Goal: Task Accomplishment & Management: Use online tool/utility

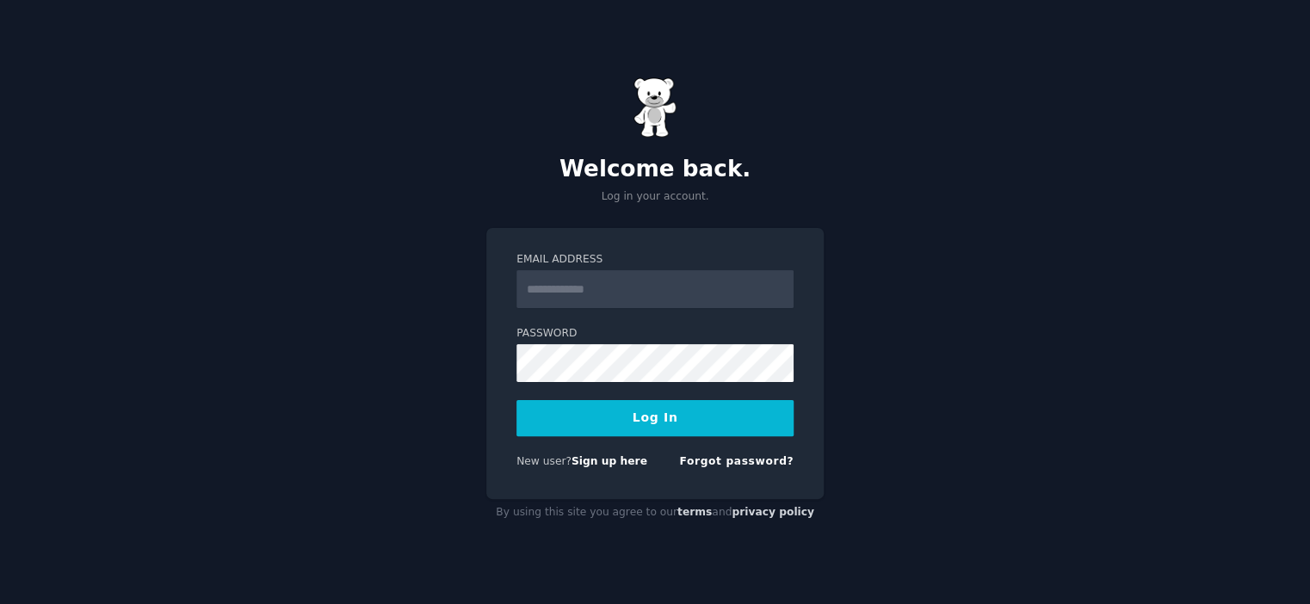
drag, startPoint x: 648, startPoint y: 290, endPoint x: 644, endPoint y: 301, distance: 12.0
click at [644, 301] on input "Email Address" at bounding box center [654, 289] width 277 height 38
type input "**********"
click at [630, 423] on button "Log In" at bounding box center [654, 418] width 277 height 36
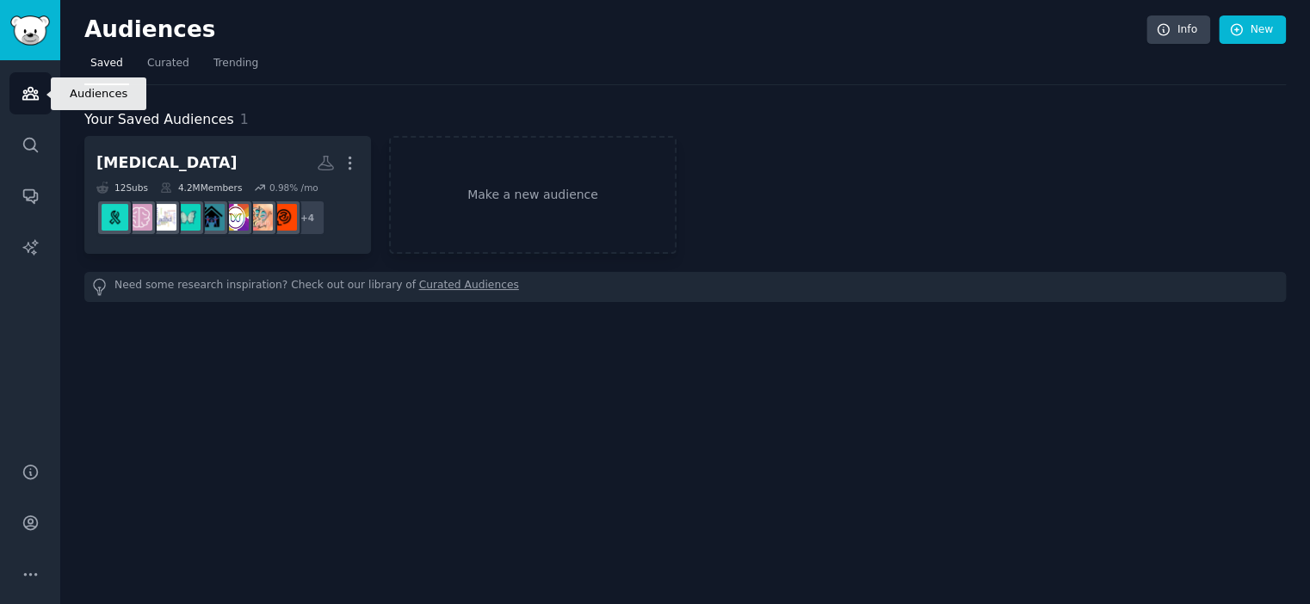
click at [39, 94] on link "Audiences" at bounding box center [30, 93] width 42 height 42
click at [36, 25] on img "Sidebar" at bounding box center [30, 30] width 40 height 30
click at [40, 97] on link "Audiences" at bounding box center [30, 93] width 42 height 42
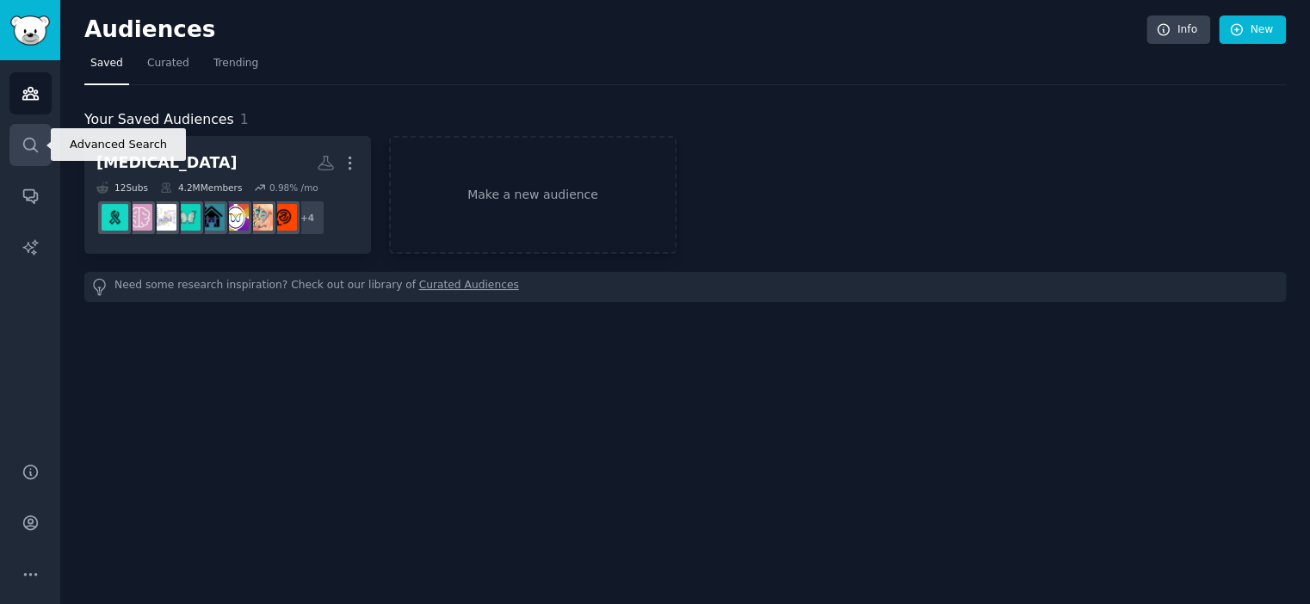
click at [36, 132] on link "Search" at bounding box center [30, 145] width 42 height 42
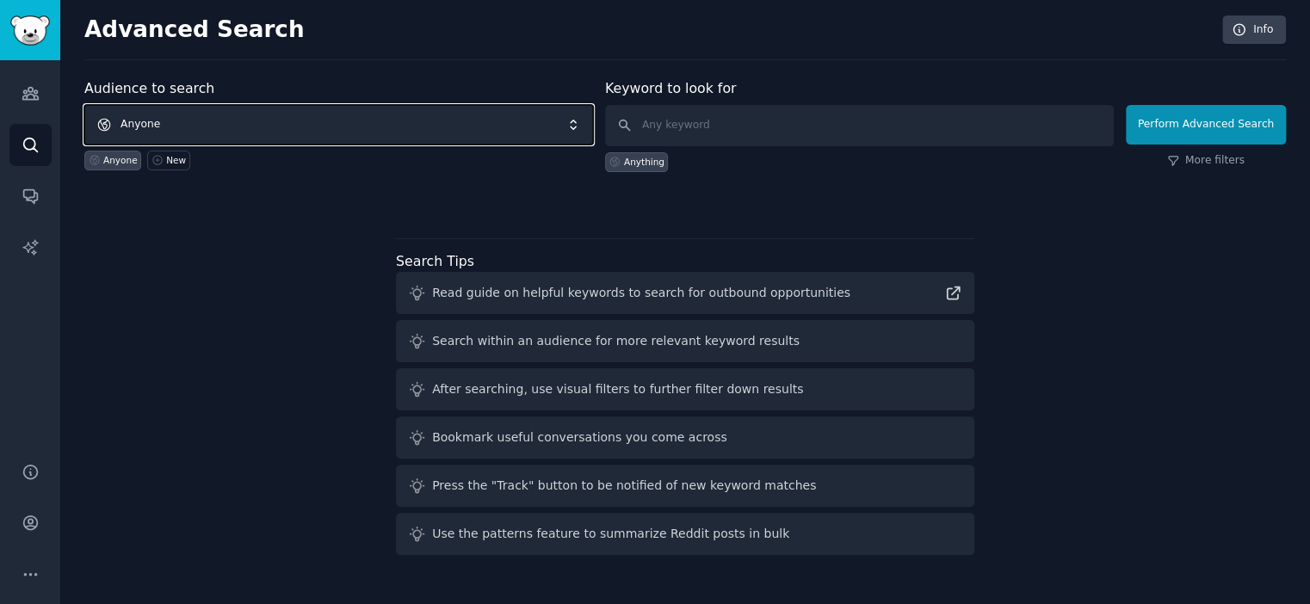
click at [393, 115] on span "Anyone" at bounding box center [338, 125] width 509 height 40
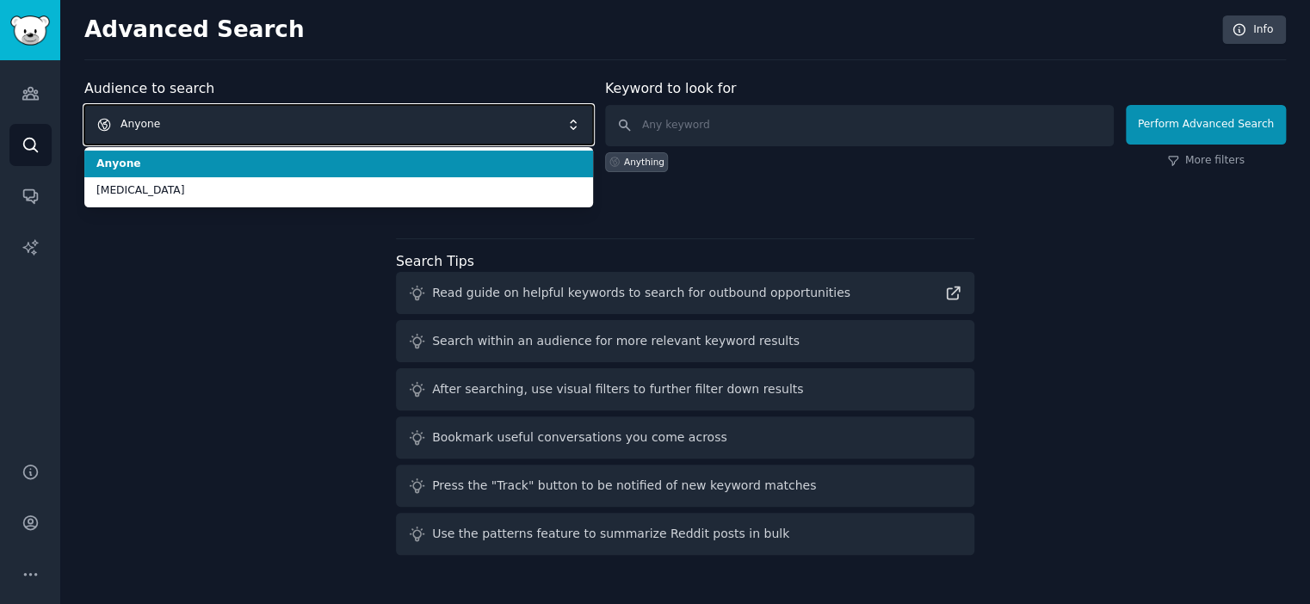
click at [472, 121] on span "Anyone" at bounding box center [338, 125] width 509 height 40
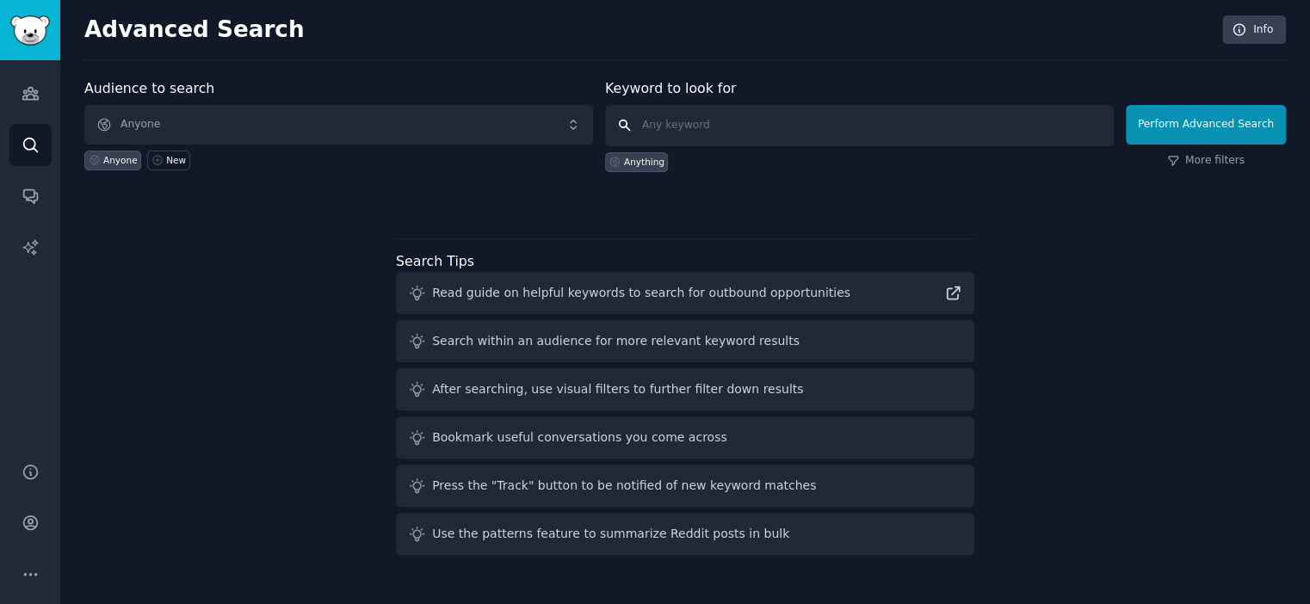
click at [674, 120] on input "text" at bounding box center [859, 125] width 509 height 41
click at [652, 118] on input "Indonesia" at bounding box center [859, 125] width 509 height 41
drag, startPoint x: 683, startPoint y: 127, endPoint x: 605, endPoint y: 128, distance: 78.3
click at [605, 128] on form "Audience to search Anyone Anyone New Keyword to look for Fintech Indonesia Anyt…" at bounding box center [684, 125] width 1201 height 94
type input "Digital bank Indonesia"
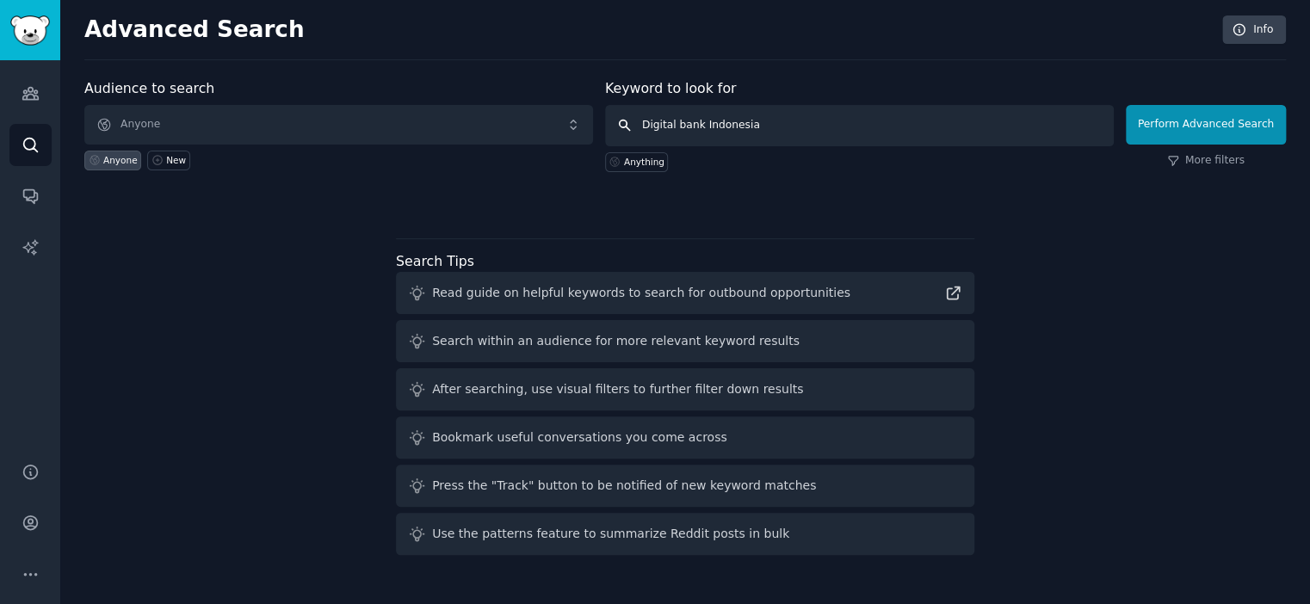
click at [828, 128] on input "Digital bank Indonesia" at bounding box center [859, 125] width 509 height 41
click button "Perform Advanced Search" at bounding box center [1206, 125] width 160 height 40
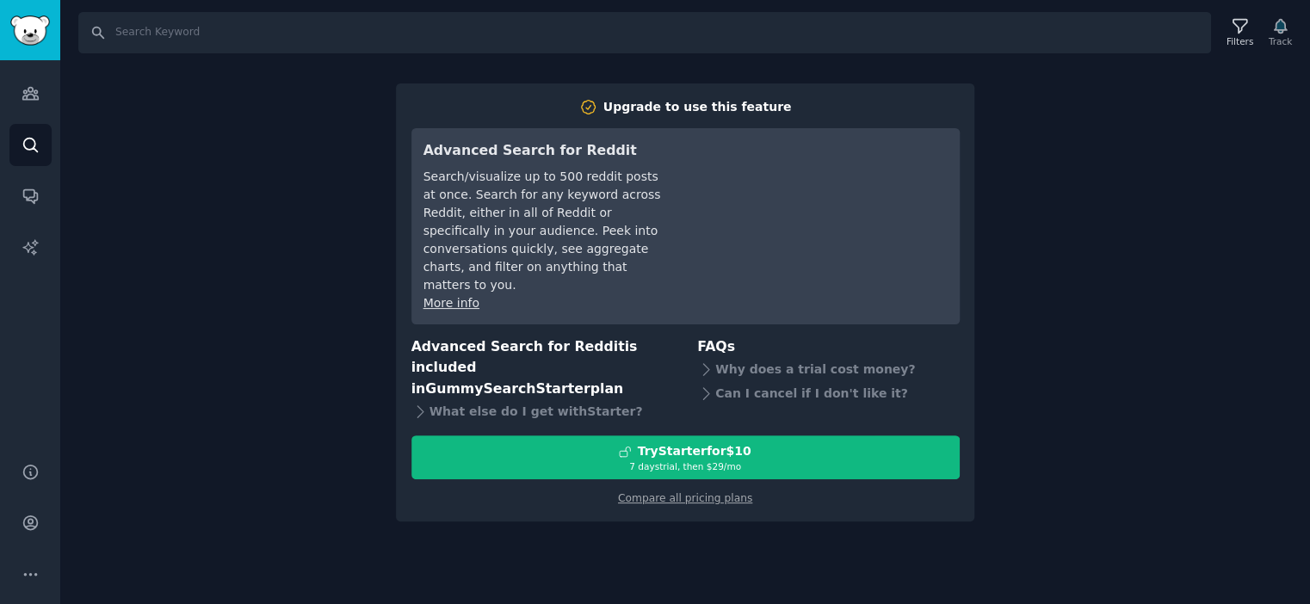
click at [1153, 287] on div "Search Filters Track Upgrade to use this feature Advanced Search for Reddit Sea…" at bounding box center [685, 302] width 1250 height 604
drag, startPoint x: 1030, startPoint y: 164, endPoint x: 978, endPoint y: 170, distance: 52.9
click at [1028, 164] on div "Search Filters Track Upgrade to use this feature Advanced Search for Reddit Sea…" at bounding box center [685, 302] width 1250 height 604
click at [1111, 155] on div "Search Filters Track Upgrade to use this feature Advanced Search for Reddit Sea…" at bounding box center [685, 302] width 1250 height 604
click at [153, 37] on input "Search" at bounding box center [644, 32] width 1133 height 41
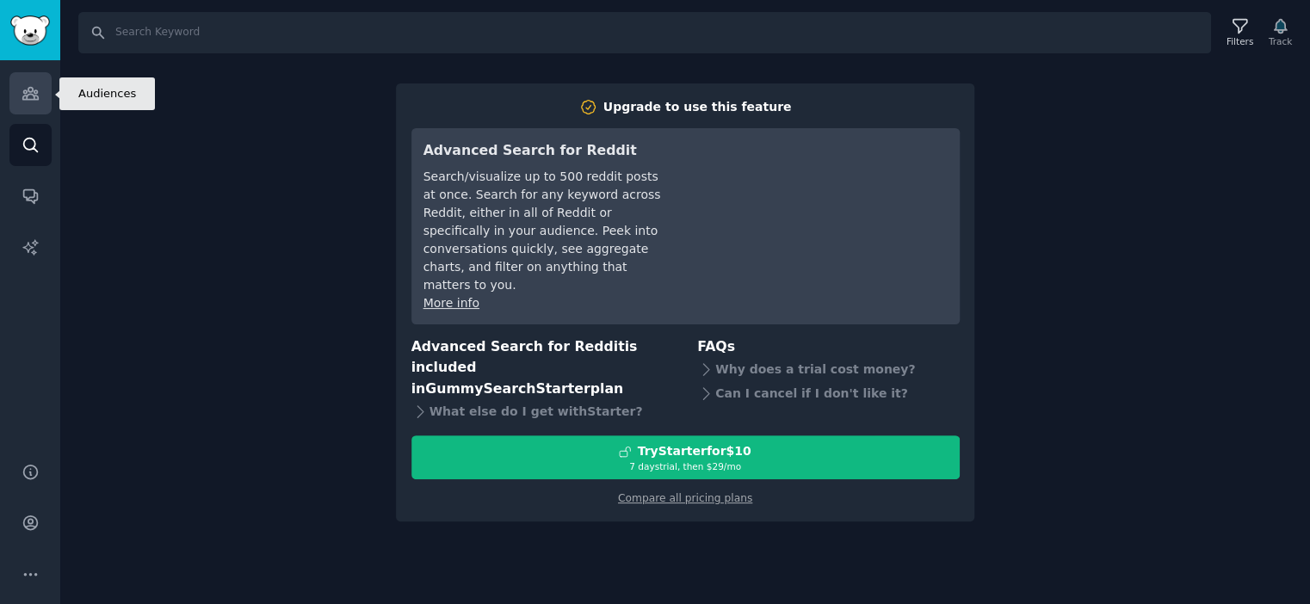
click at [34, 87] on icon "Sidebar" at bounding box center [31, 93] width 18 height 18
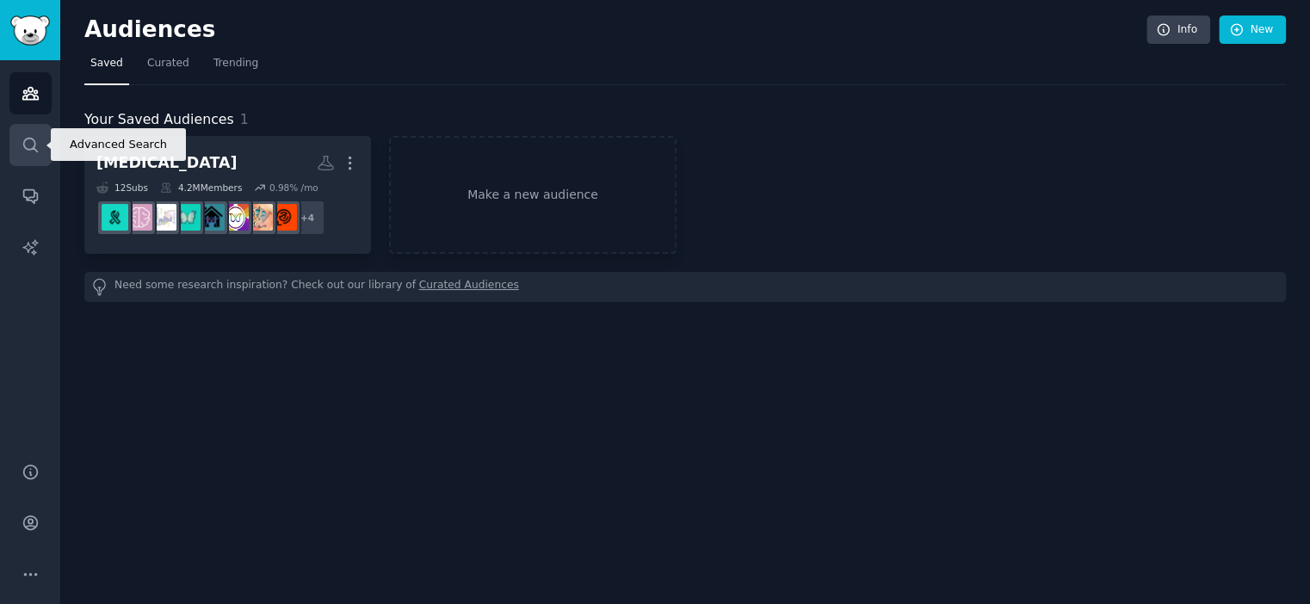
click at [17, 149] on link "Search" at bounding box center [30, 145] width 42 height 42
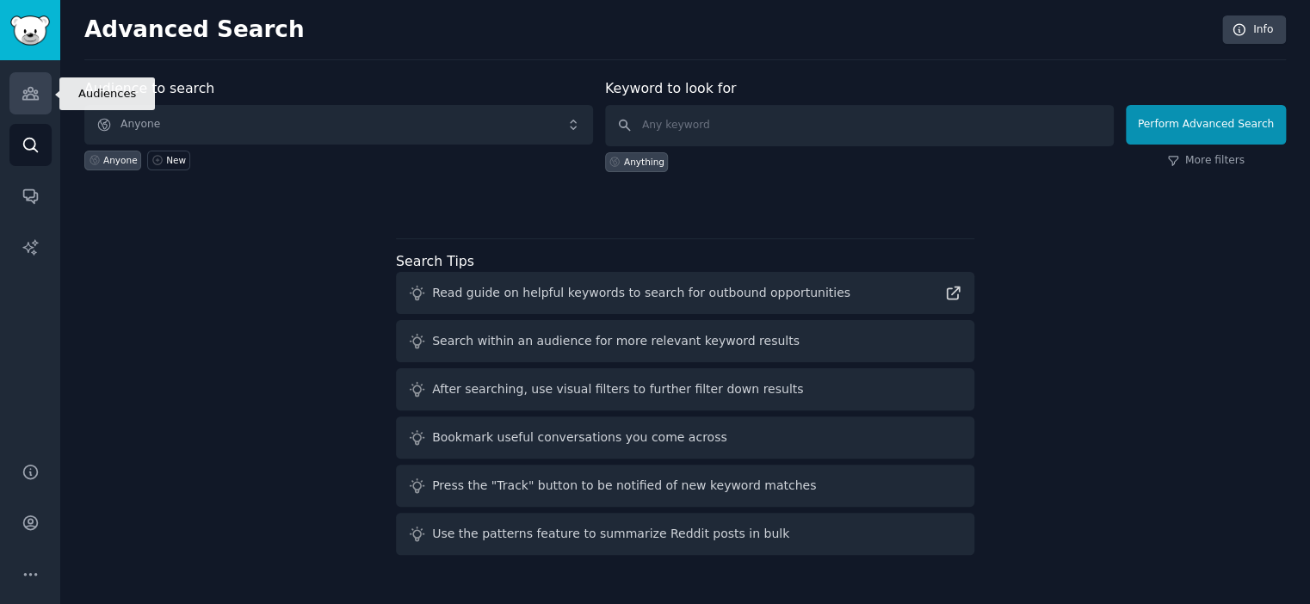
click at [27, 95] on icon "Sidebar" at bounding box center [29, 94] width 15 height 12
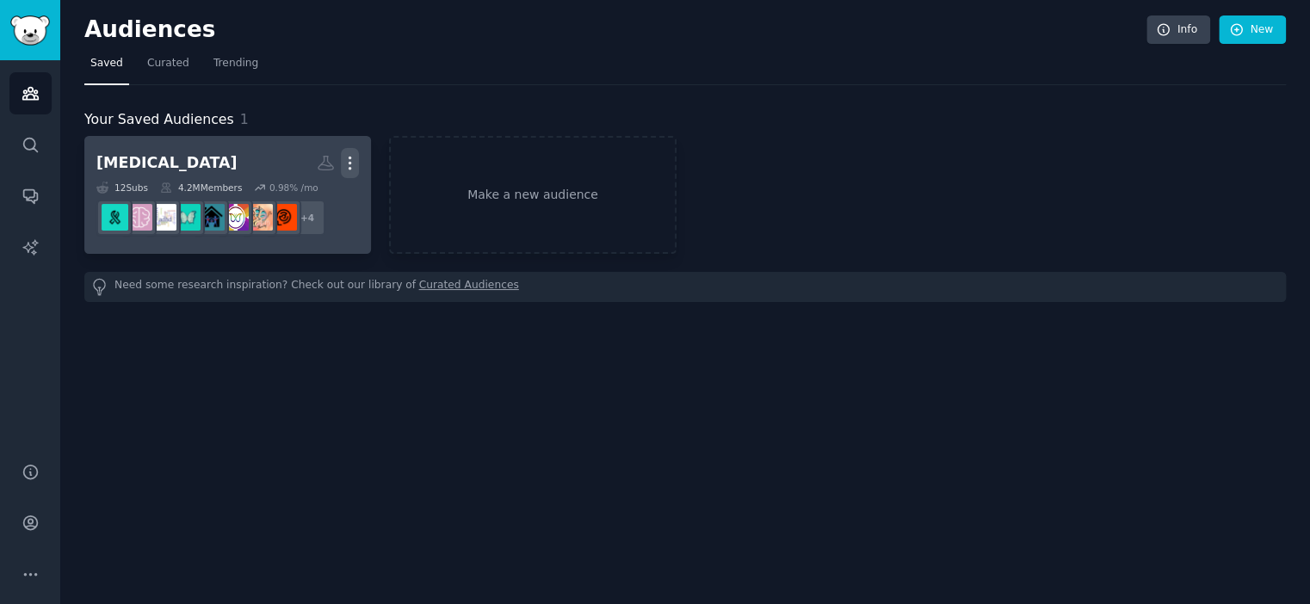
drag, startPoint x: 331, startPoint y: 173, endPoint x: 351, endPoint y: 158, distance: 24.6
click at [351, 158] on icon "button" at bounding box center [350, 163] width 18 height 18
click at [306, 202] on p "Delete" at bounding box center [303, 199] width 40 height 18
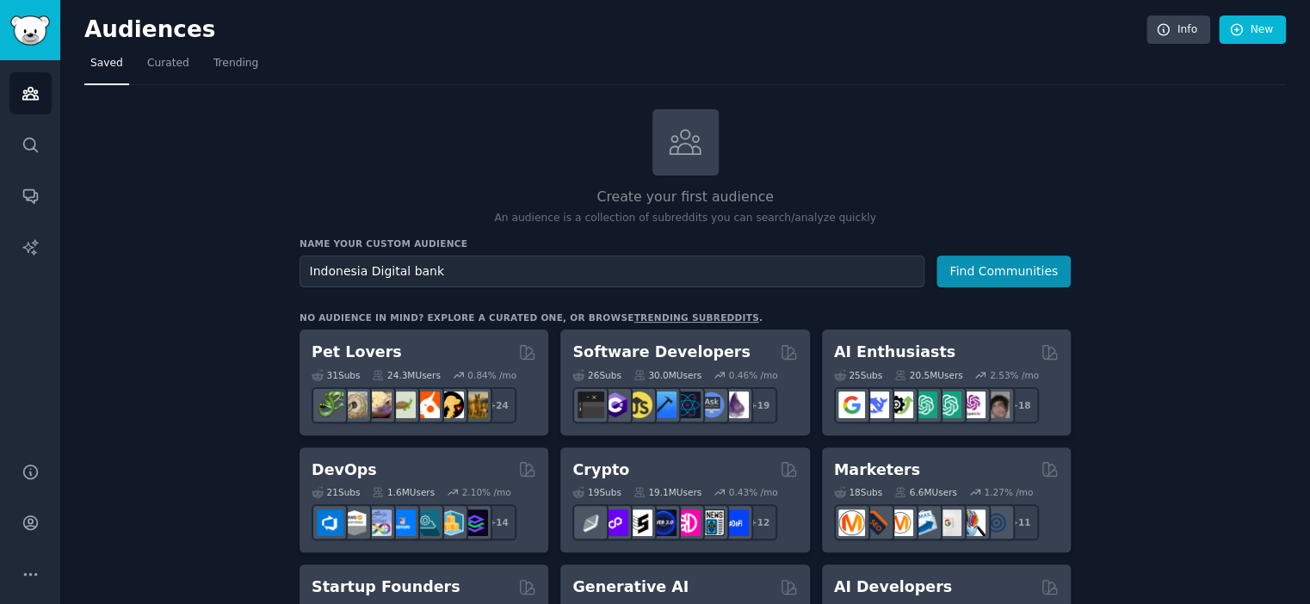
type input "Indonesia Digital bank"
click at [936, 256] on button "Find Communities" at bounding box center [1003, 272] width 134 height 32
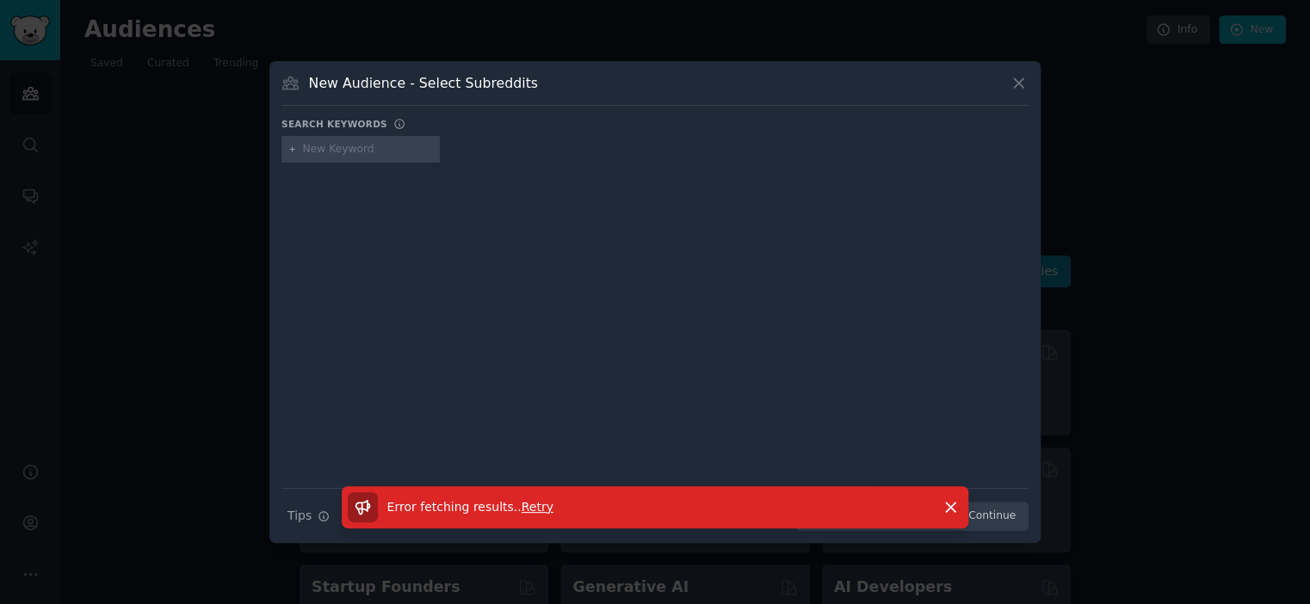
click at [522, 507] on span "Retry" at bounding box center [538, 507] width 32 height 14
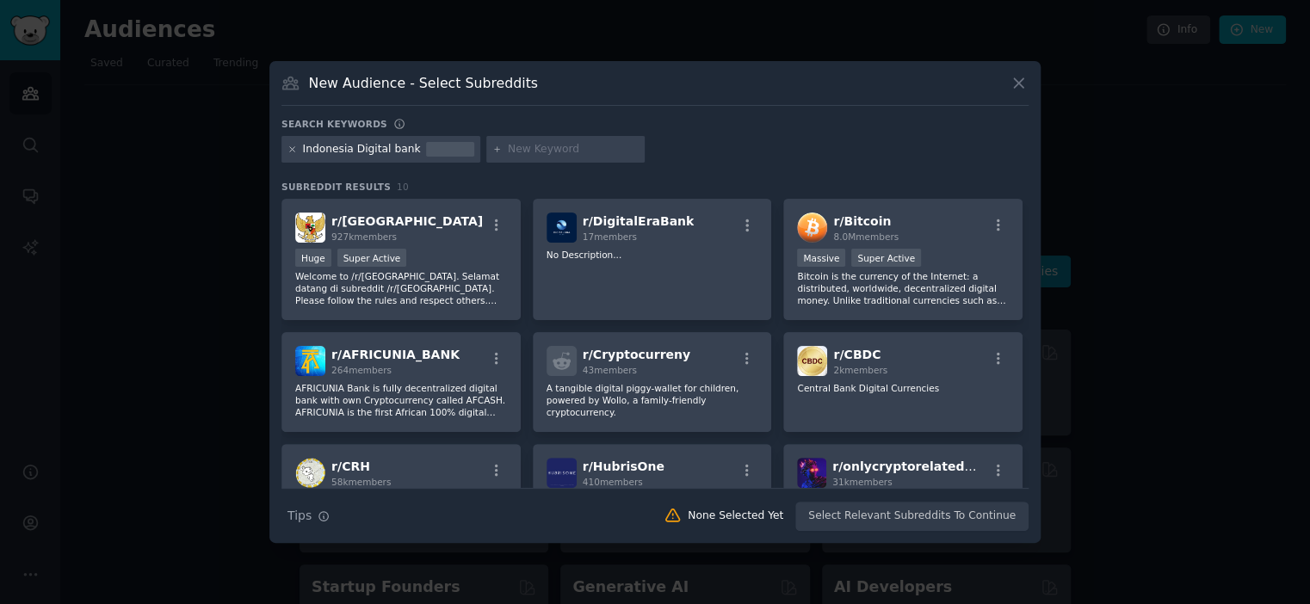
click at [289, 149] on icon at bounding box center [291, 149] width 9 height 9
